Goal: Book appointment/travel/reservation

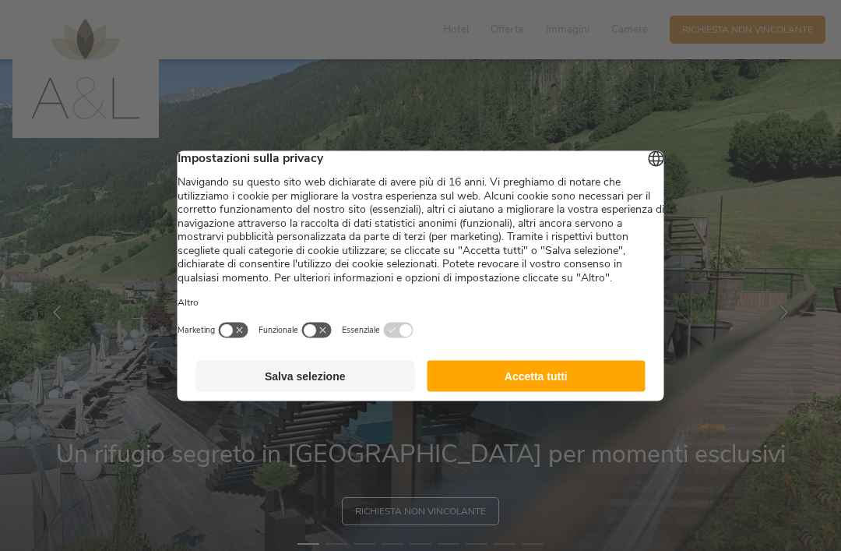
click at [540, 389] on button "Accetta tutti" at bounding box center [536, 375] width 219 height 31
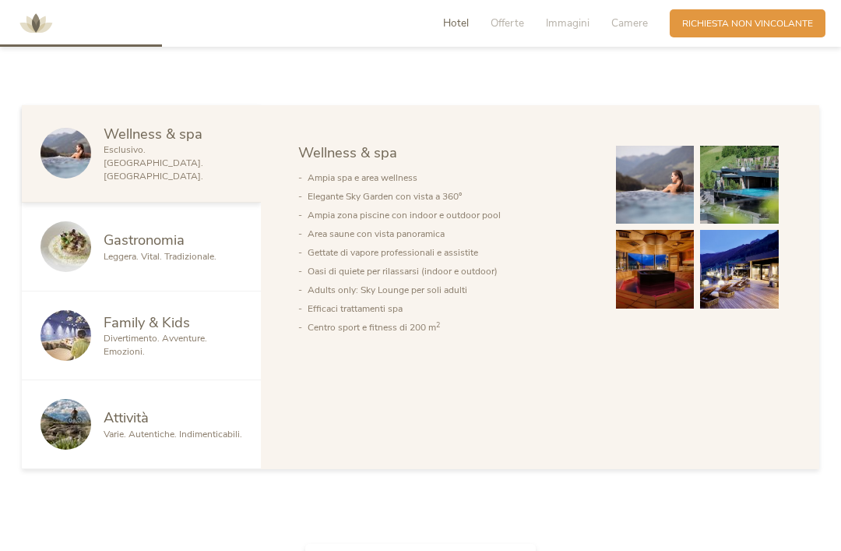
scroll to position [748, 0]
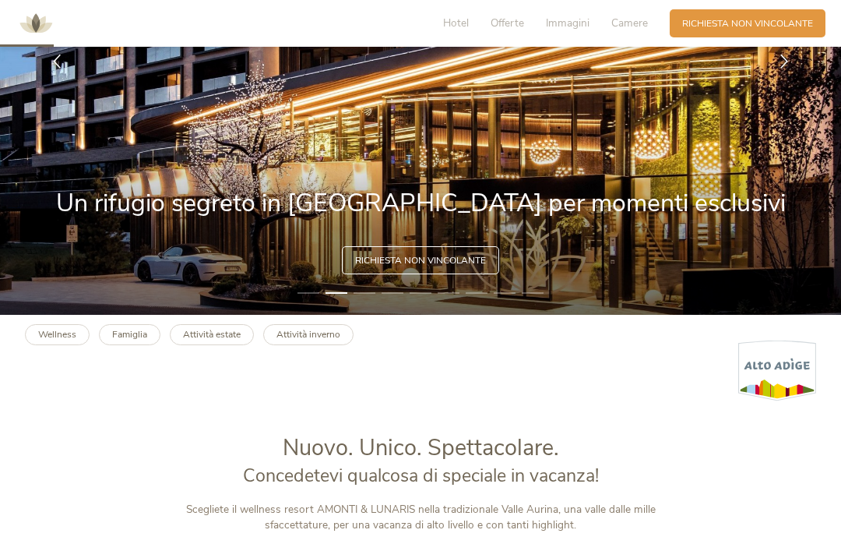
click at [505, 27] on span "Offerte" at bounding box center [507, 23] width 33 height 15
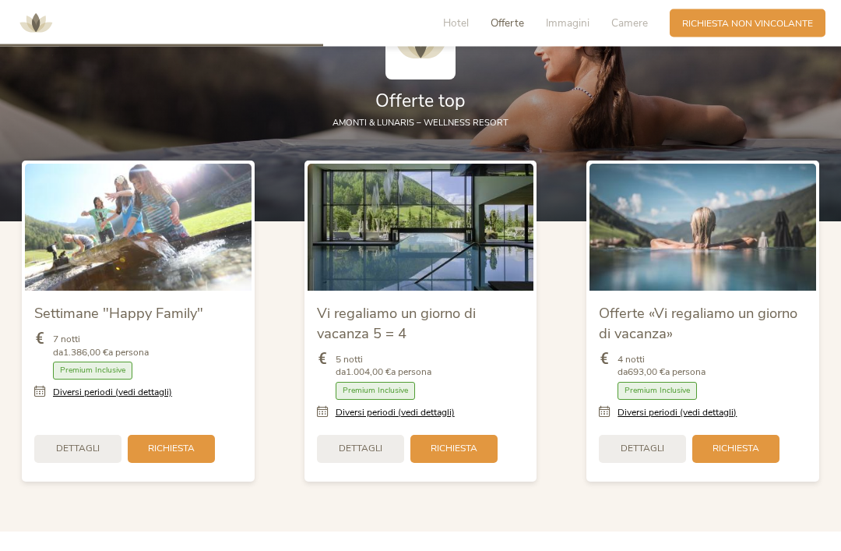
scroll to position [1502, 0]
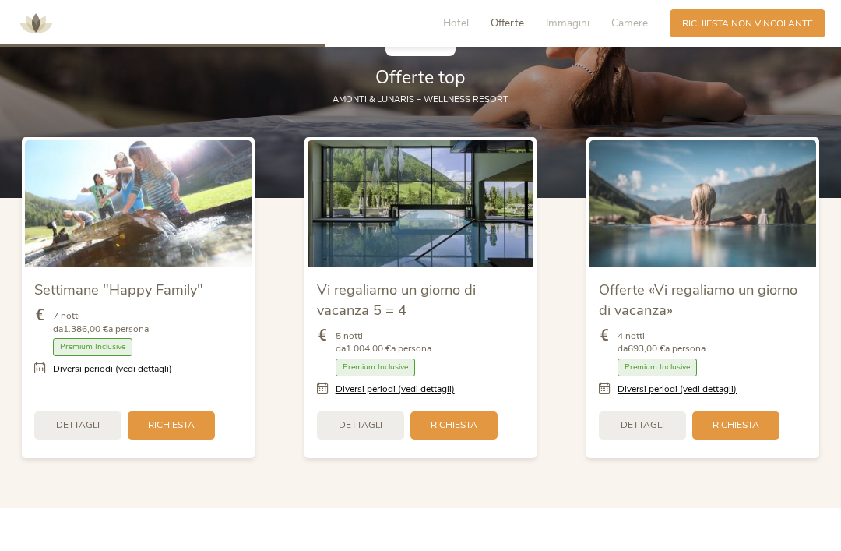
click at [748, 315] on span "Offerte «Vi regaliamo un giorno di vacanza»" at bounding box center [698, 300] width 199 height 40
click at [657, 319] on span "Offerte «Vi regaliamo un giorno di vacanza»" at bounding box center [698, 300] width 199 height 40
click at [741, 260] on img at bounding box center [703, 203] width 227 height 127
click at [739, 431] on span "Richiesta" at bounding box center [736, 424] width 47 height 13
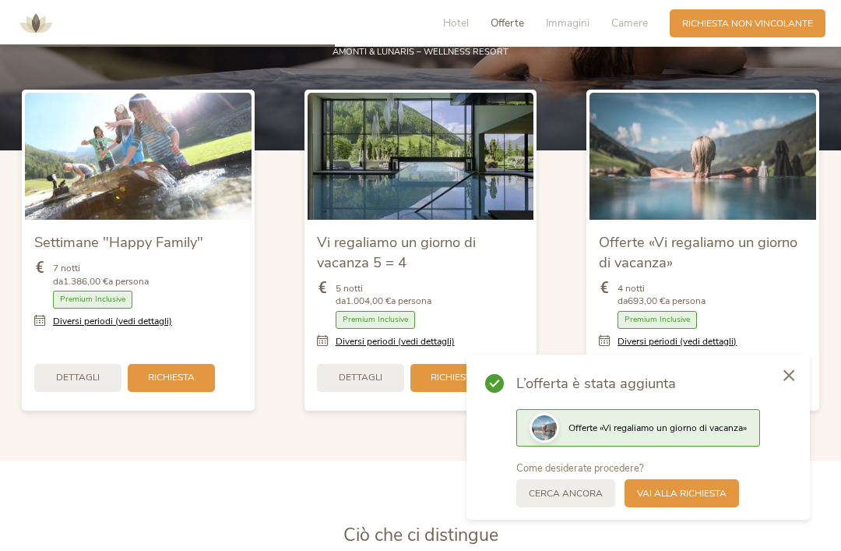
click at [699, 500] on span "Vai alla richiesta" at bounding box center [682, 493] width 90 height 13
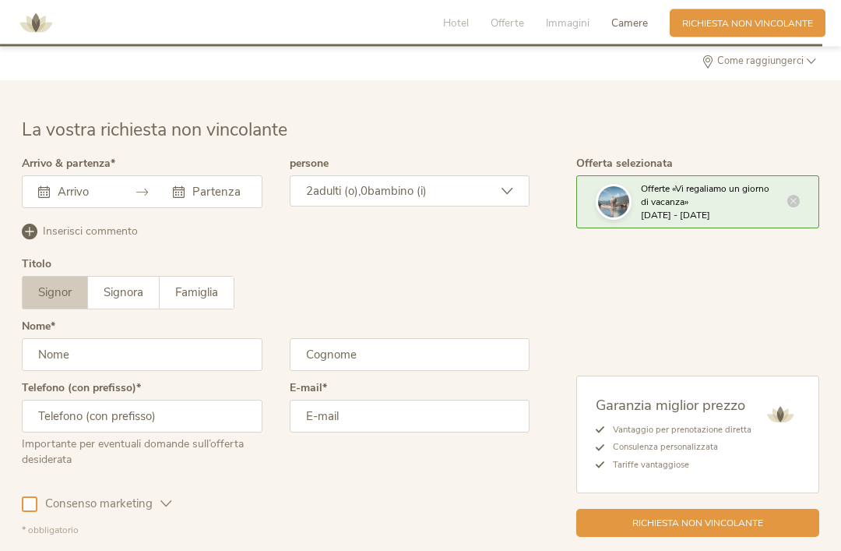
scroll to position [3827, 0]
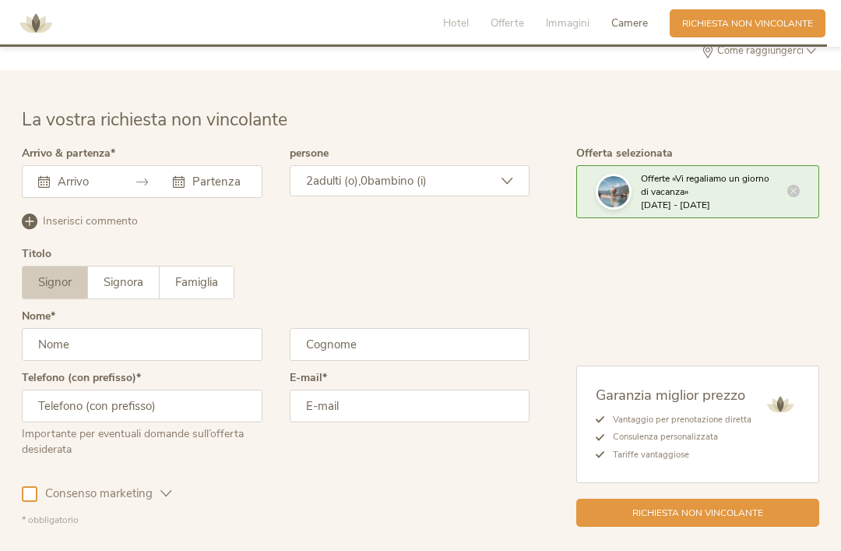
click at [110, 198] on div "Ottobre 2025 Lun Mar Mer Gio Ven Sab Dom 29 30 1 2 3 4 5 6 7 8 9 10 11 12 13 14…" at bounding box center [142, 181] width 241 height 33
click at [90, 198] on div "Ottobre 2025 Lun Mar Mer Gio Ven Sab Dom 29 30 1 2 3 4 5 6 7 8 9 10 11 12 13 14…" at bounding box center [142, 181] width 241 height 33
click at [79, 198] on div "Ottobre 2025 Lun Mar Mer Gio Ven Sab Dom 29 30 1 2 3 4 5 6 7 8 9 10 11 12 13 14…" at bounding box center [142, 181] width 241 height 33
click at [87, 198] on div "Ottobre 2025 Lun Mar Mer Gio Ven Sab Dom 29 30 1 2 3 4 5 6 7 8 9 10 11 12 13 14…" at bounding box center [142, 181] width 241 height 33
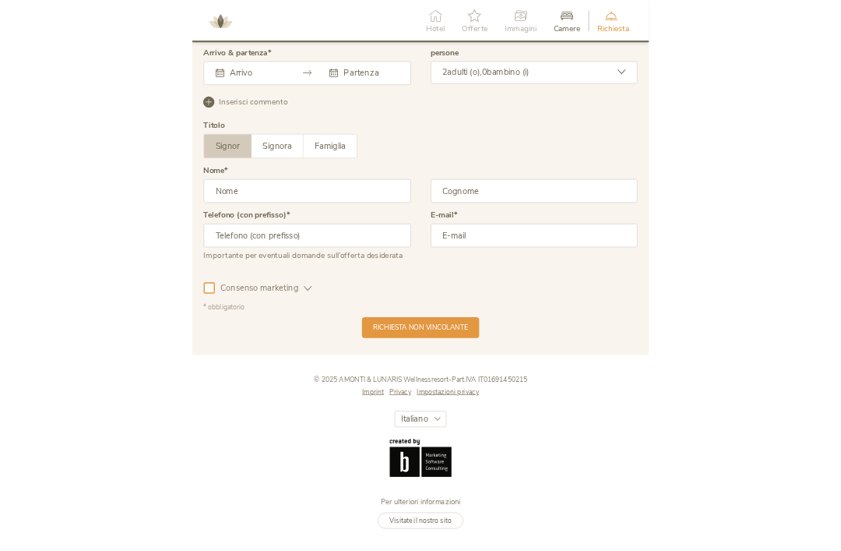
scroll to position [3824, 0]
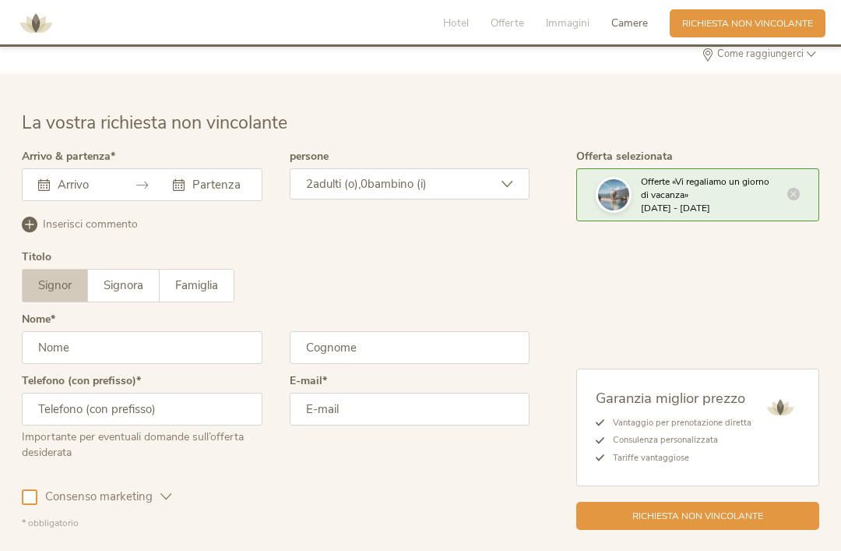
click at [90, 192] on input "text" at bounding box center [82, 185] width 57 height 16
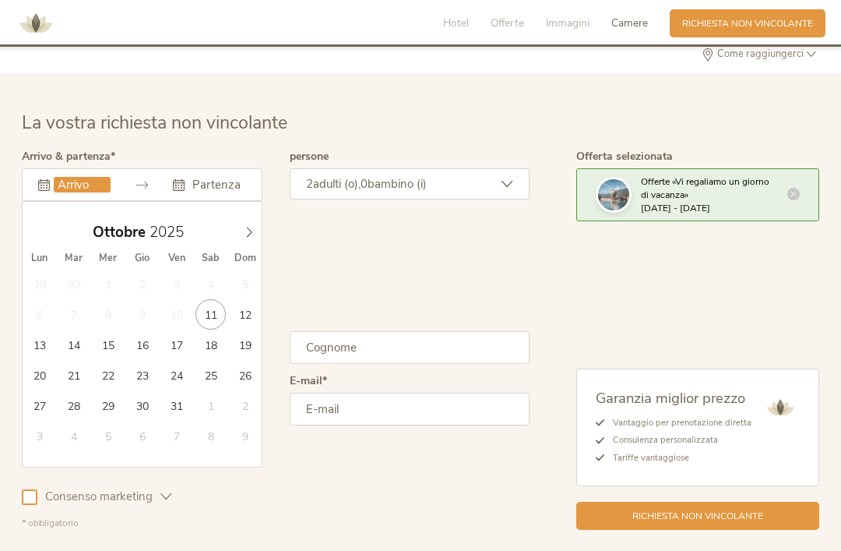
click at [249, 238] on icon at bounding box center [249, 232] width 11 height 11
type input "21.11.2025"
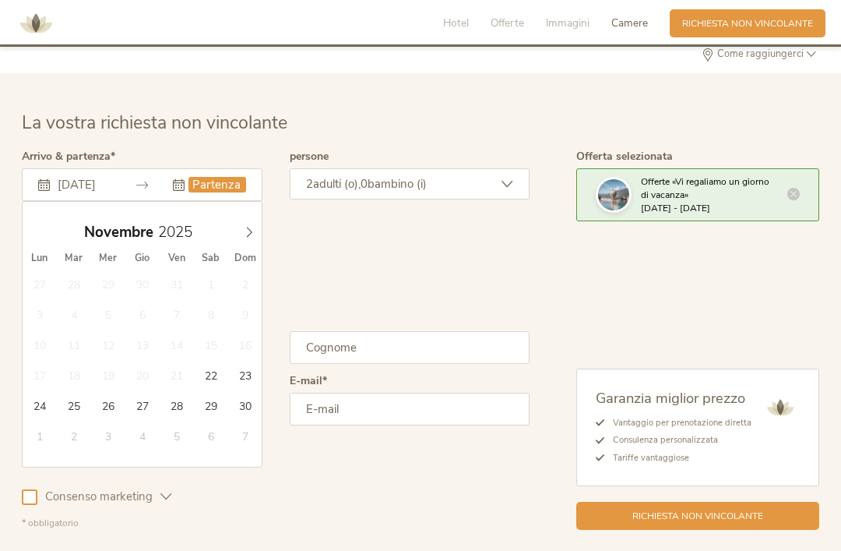
type input "23.11.2025"
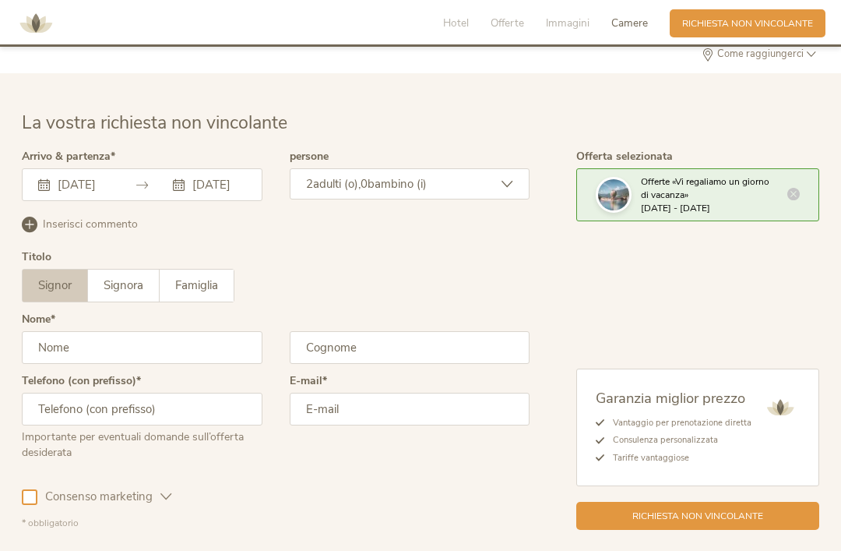
click at [136, 293] on span "Signora" at bounding box center [124, 285] width 40 height 16
click at [179, 364] on input "text" at bounding box center [142, 347] width 241 height 33
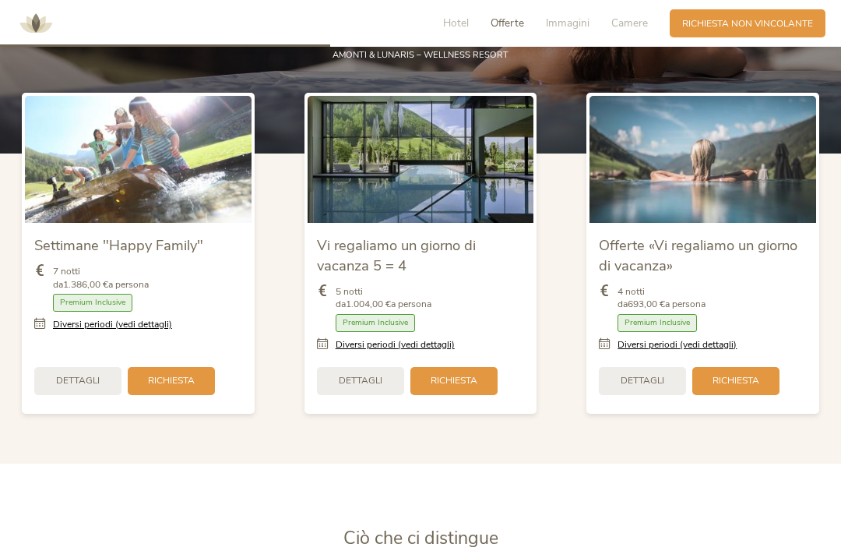
scroll to position [1545, 0]
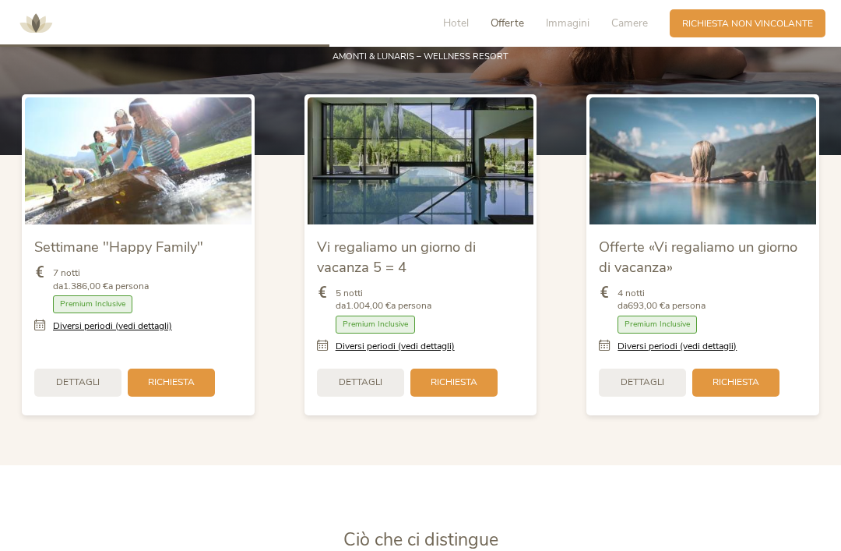
type input "Martina"
click at [386, 275] on span "Vi regaliamo un giorno di vacanza 5 = 4" at bounding box center [396, 257] width 159 height 40
click at [447, 221] on img at bounding box center [421, 160] width 227 height 127
click at [366, 276] on span "Vi regaliamo un giorno di vacanza 5 = 4" at bounding box center [396, 257] width 159 height 40
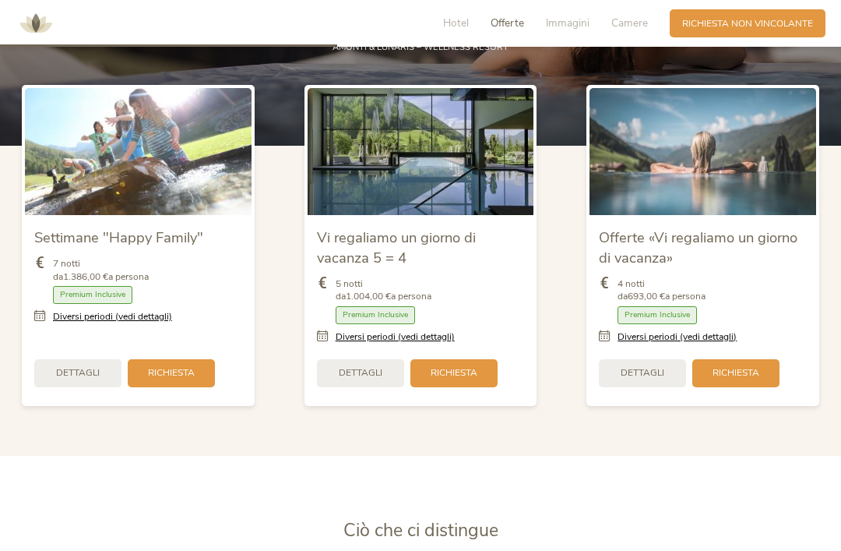
scroll to position [1562, 0]
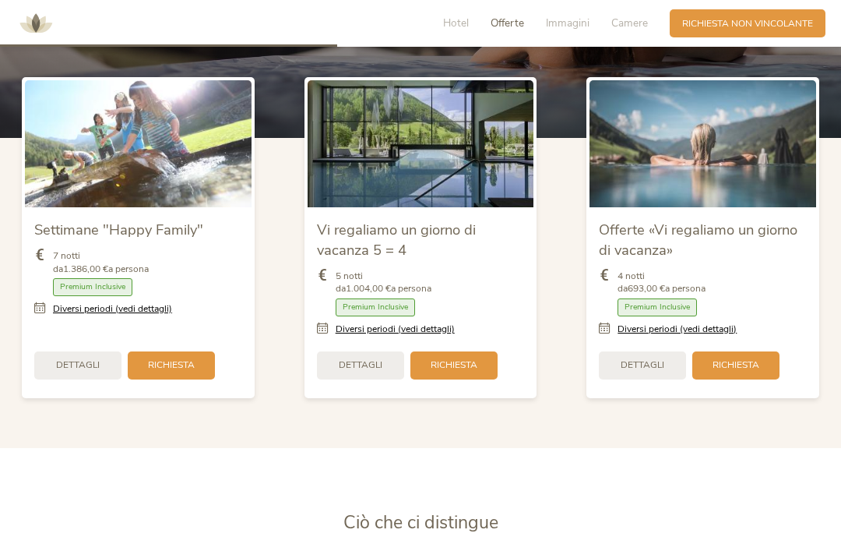
click at [640, 371] on span "Dettagli" at bounding box center [643, 364] width 44 height 13
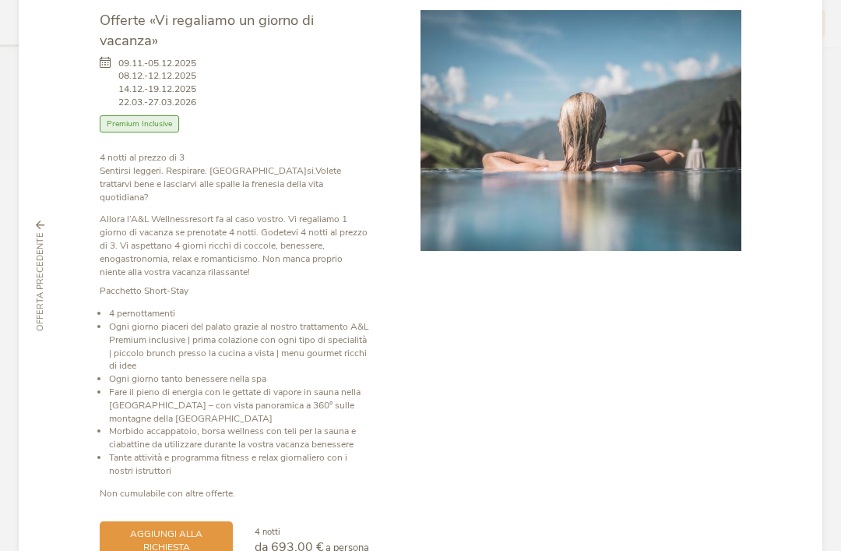
scroll to position [76, 0]
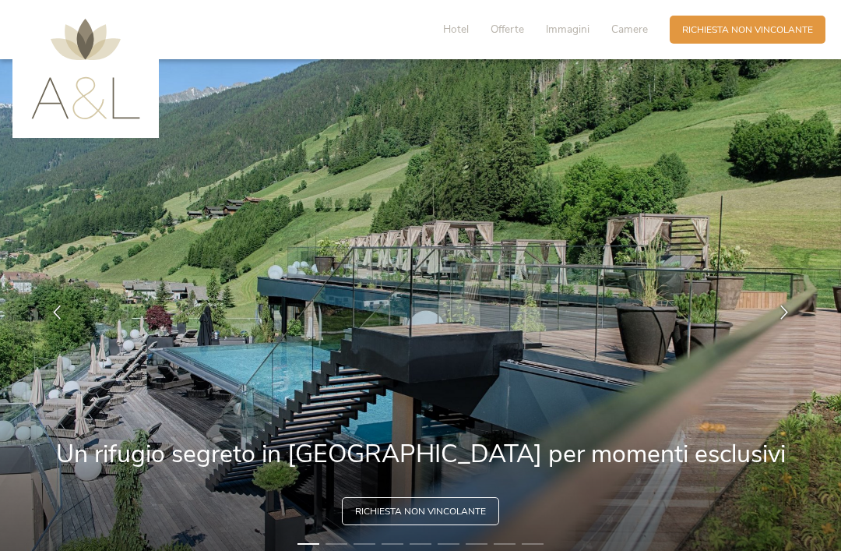
click at [506, 37] on span "Offerte" at bounding box center [507, 29] width 33 height 15
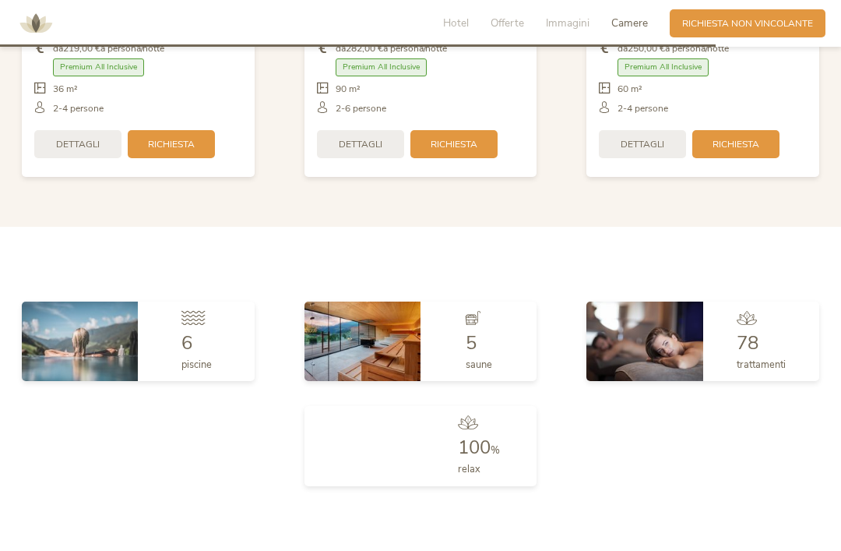
scroll to position [3313, 0]
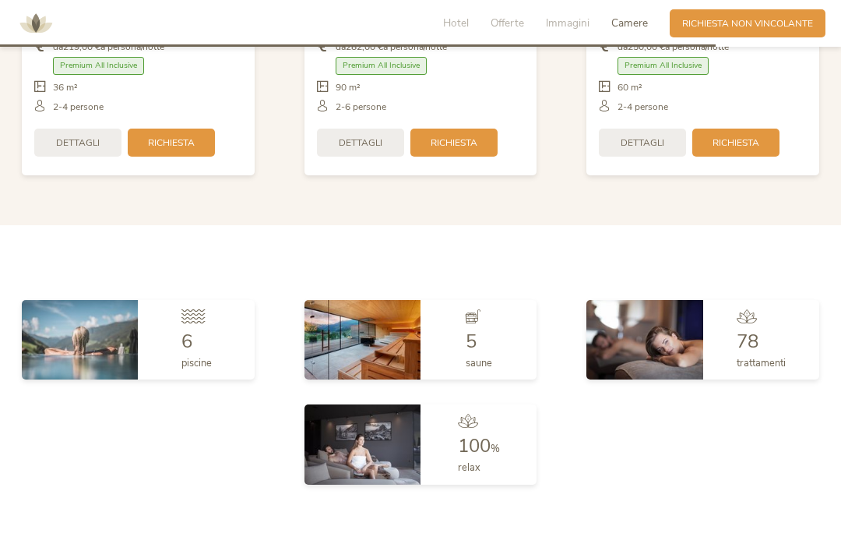
click at [692, 368] on img at bounding box center [644, 339] width 116 height 79
click at [752, 368] on div "trattamenti" at bounding box center [761, 360] width 49 height 20
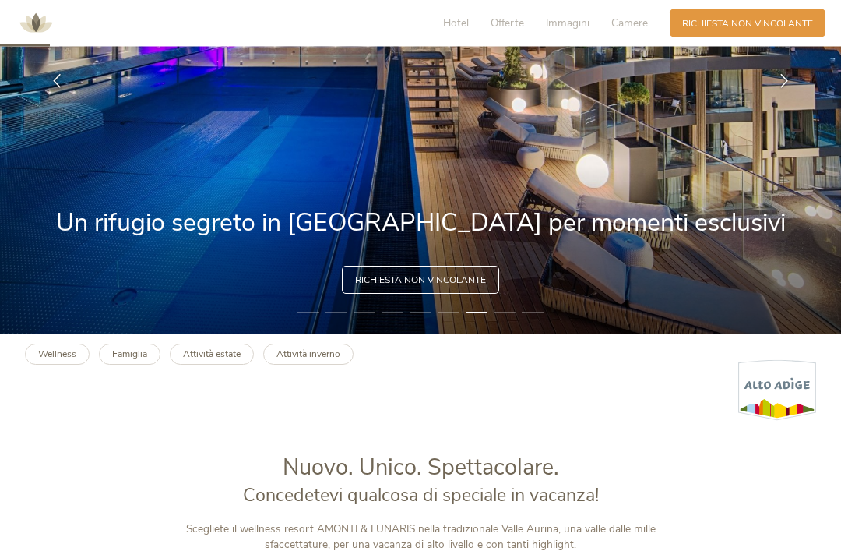
scroll to position [231, 0]
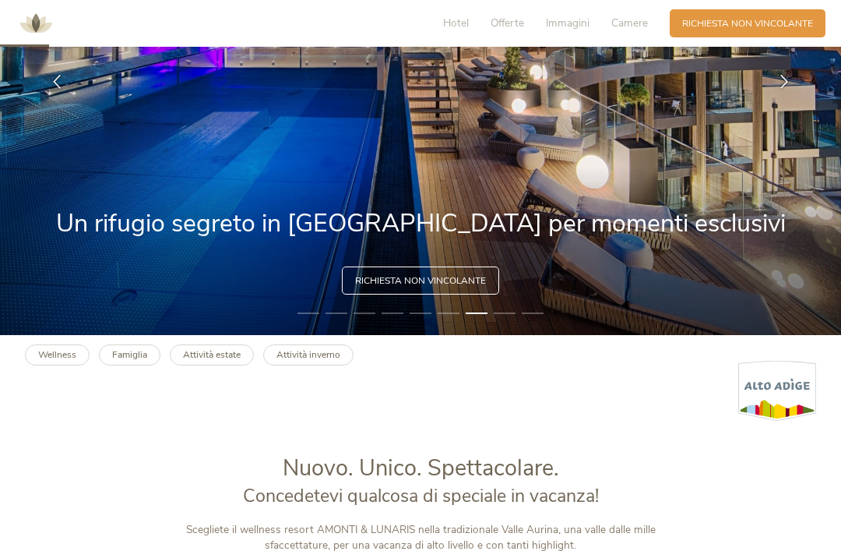
click at [337, 361] on b "Attività inverno" at bounding box center [308, 354] width 64 height 12
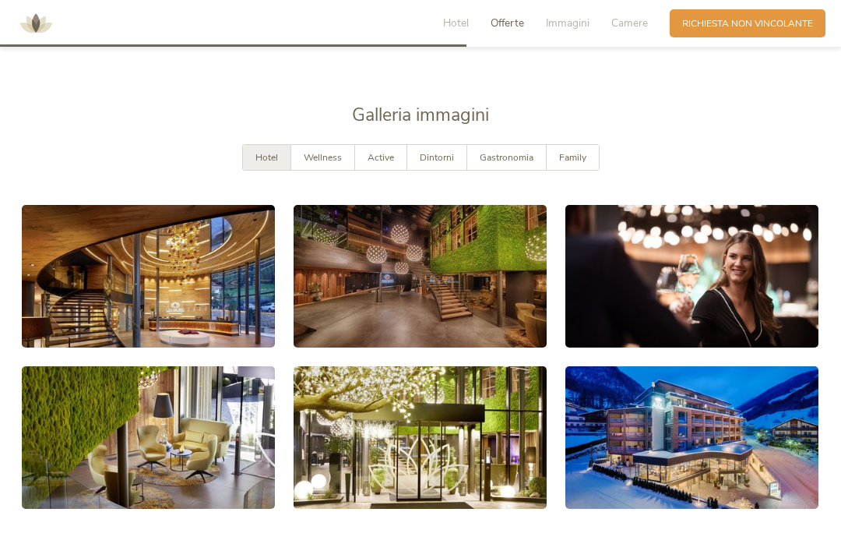
scroll to position [1978, 0]
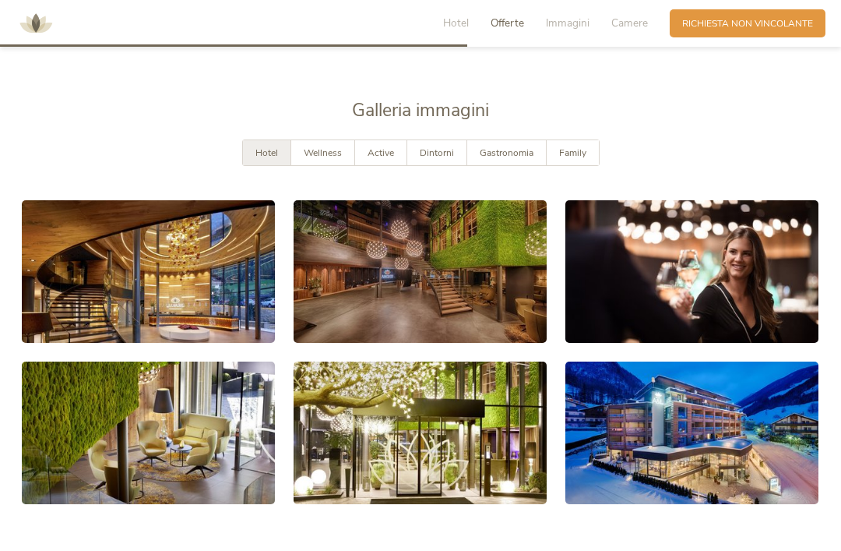
click at [511, 159] on span "Gastronomia" at bounding box center [507, 152] width 54 height 12
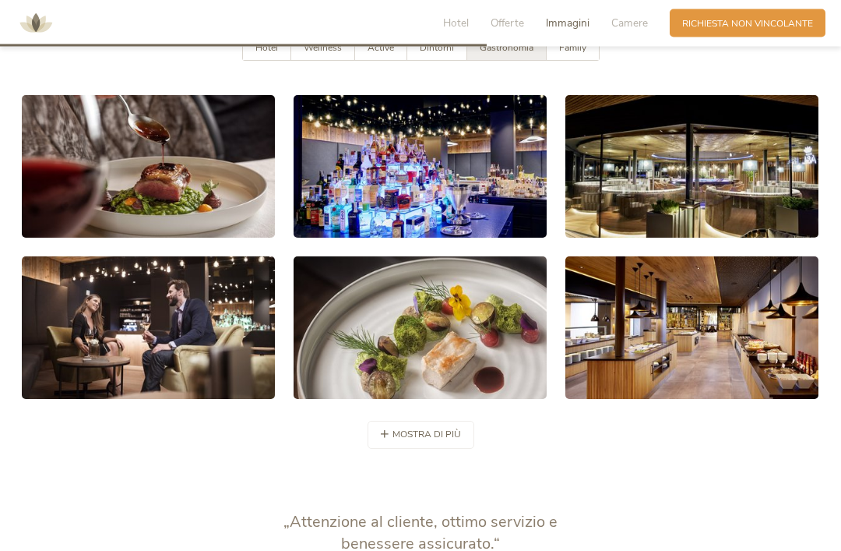
scroll to position [2086, 0]
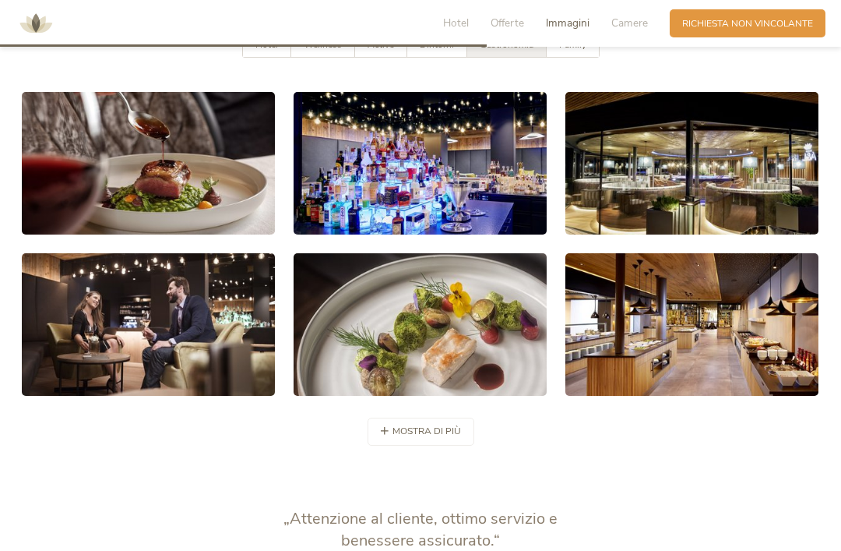
click at [429, 438] on span "mostra di più" at bounding box center [427, 430] width 69 height 13
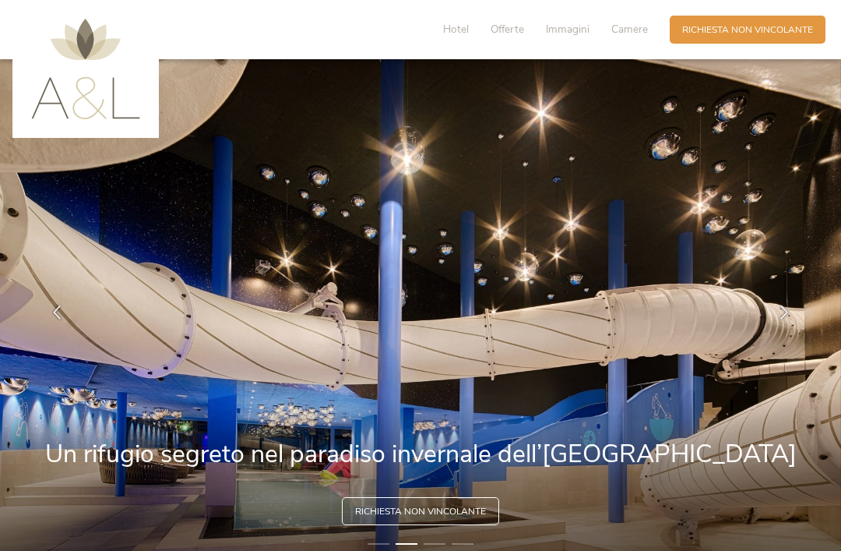
scroll to position [80, 0]
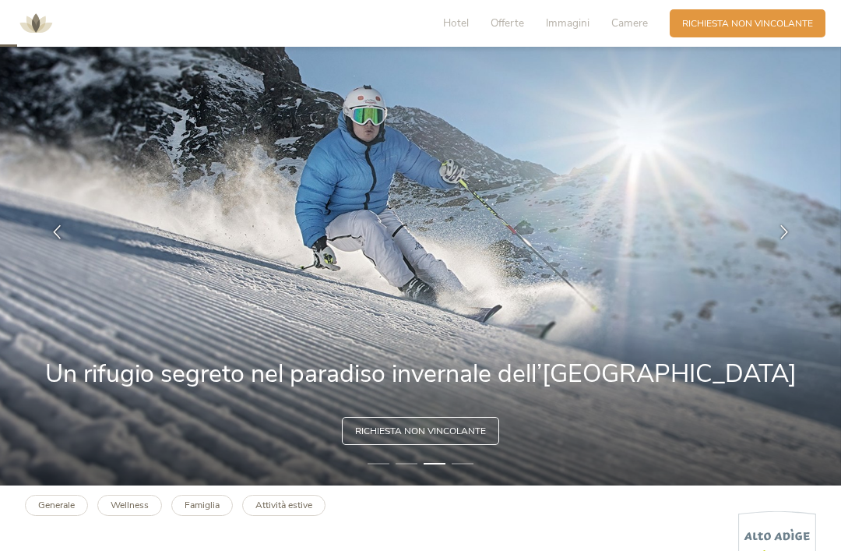
click at [428, 1] on div "Hotel Offerte [PERSON_NAME] Camere Richiesta Richiesta non vincolante" at bounding box center [420, 23] width 841 height 47
